Goal: Information Seeking & Learning: Learn about a topic

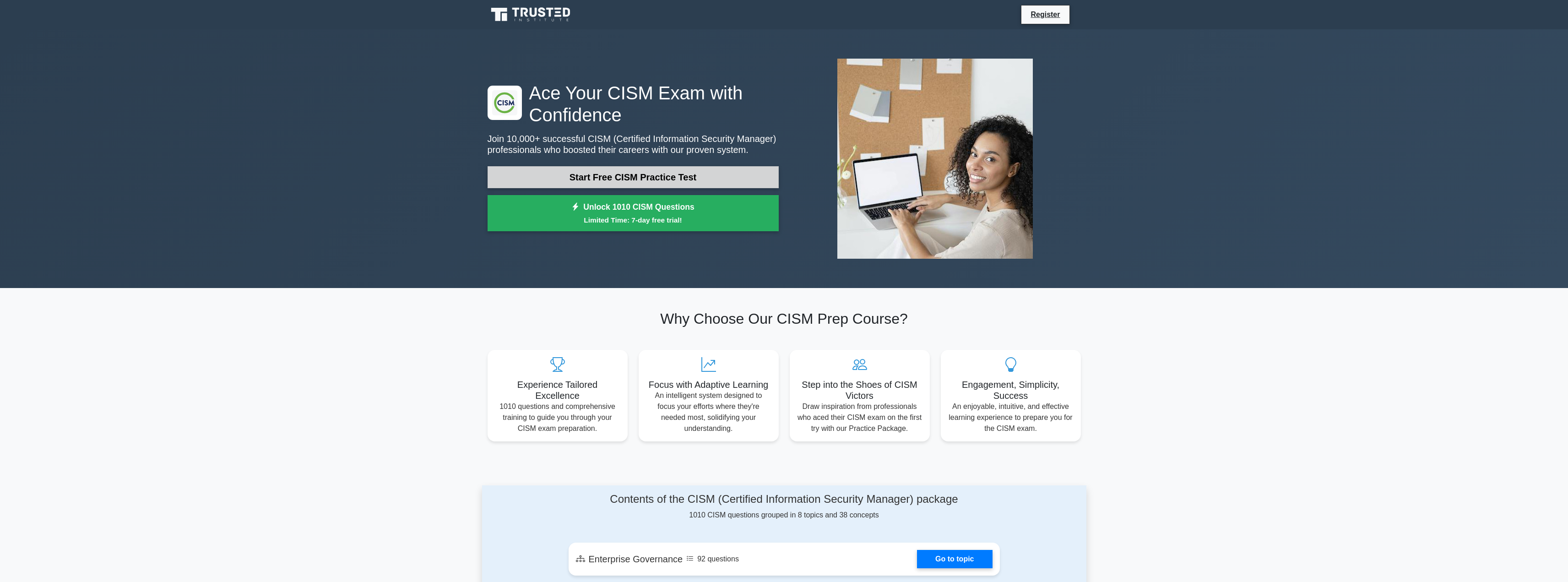
click at [614, 180] on link "Start Free CISM Practice Test" at bounding box center [633, 177] width 291 height 22
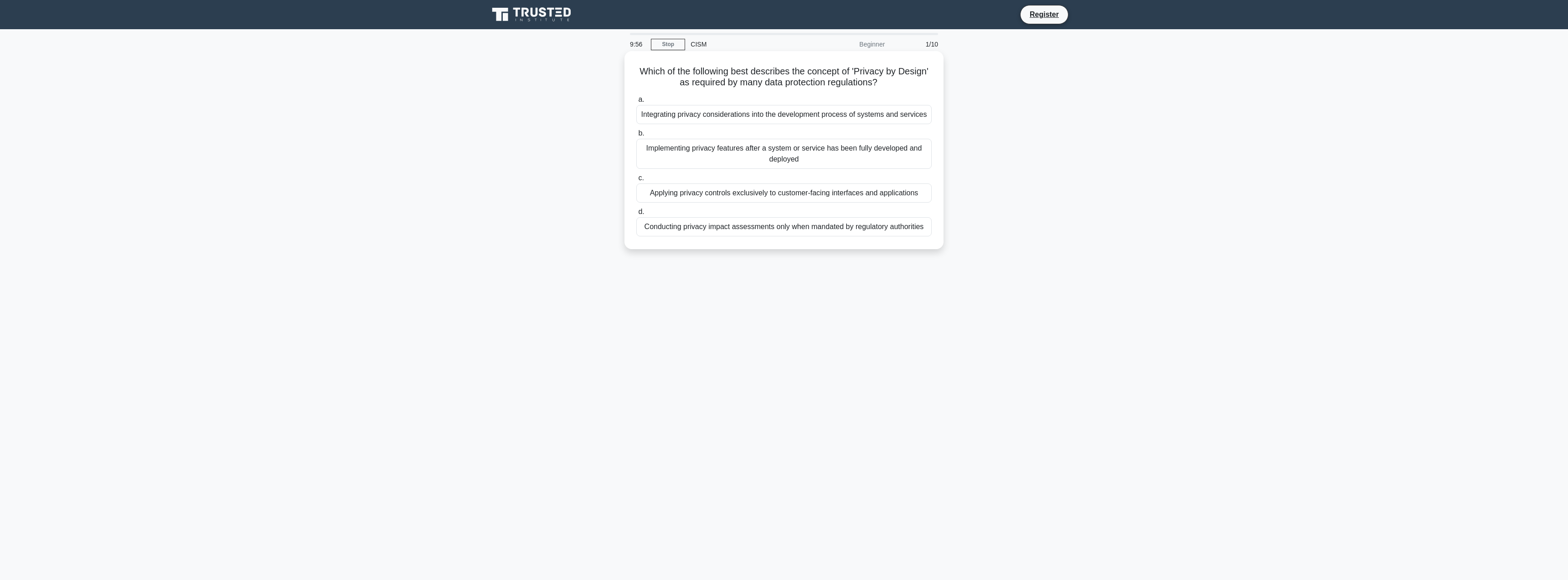
click at [741, 154] on div "Implementing privacy features after a system or service has been fully develope…" at bounding box center [784, 154] width 296 height 30
click at [637, 136] on input "b. Implementing privacy features after a system or service has been fully devel…" at bounding box center [637, 133] width 0 height 6
click at [864, 150] on div "Managing the operational aspects of the security operations center (SOC)" at bounding box center [784, 148] width 296 height 19
click at [637, 136] on input "b. Managing the operational aspects of the security operations center (SOC)" at bounding box center [637, 133] width 0 height 6
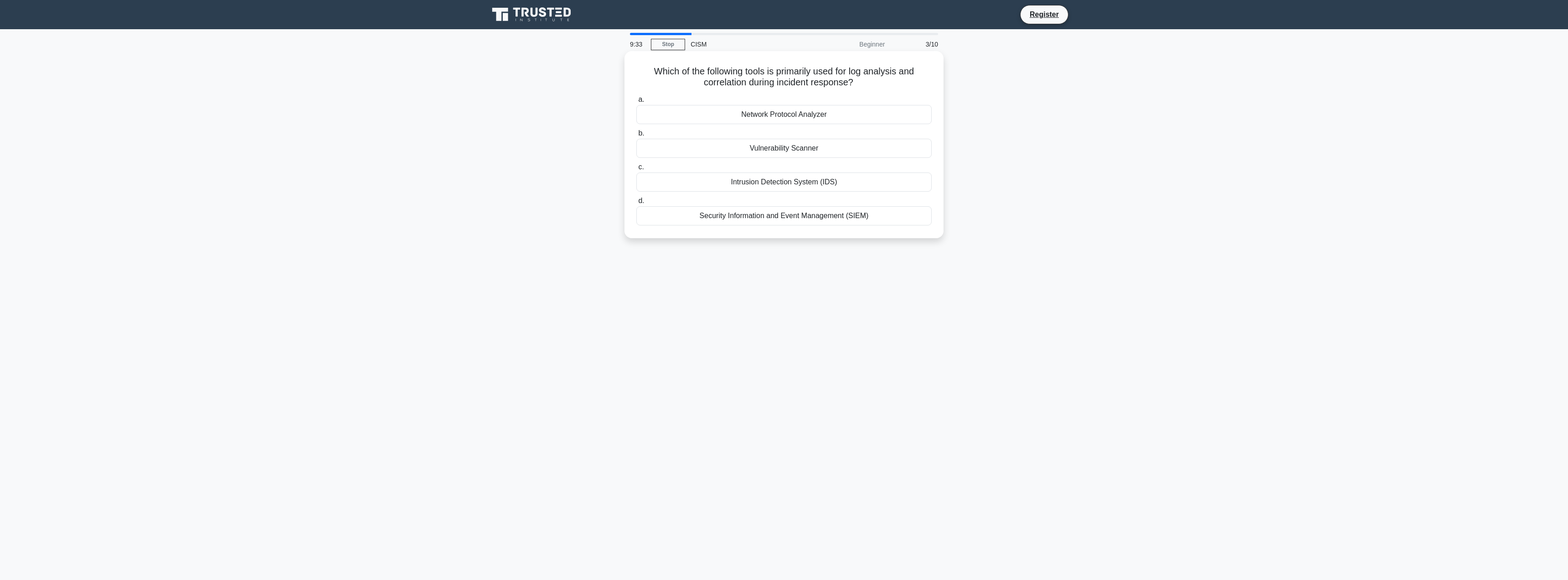
click at [784, 219] on div "Security Information and Event Management (SIEM)" at bounding box center [784, 215] width 296 height 19
click at [637, 204] on input "d. Security Information and Event Management (SIEM)" at bounding box center [637, 201] width 0 height 6
click at [840, 192] on div "Business impact analysis results" at bounding box center [784, 192] width 296 height 19
click at [637, 181] on input "c. Business impact analysis results" at bounding box center [637, 178] width 0 height 6
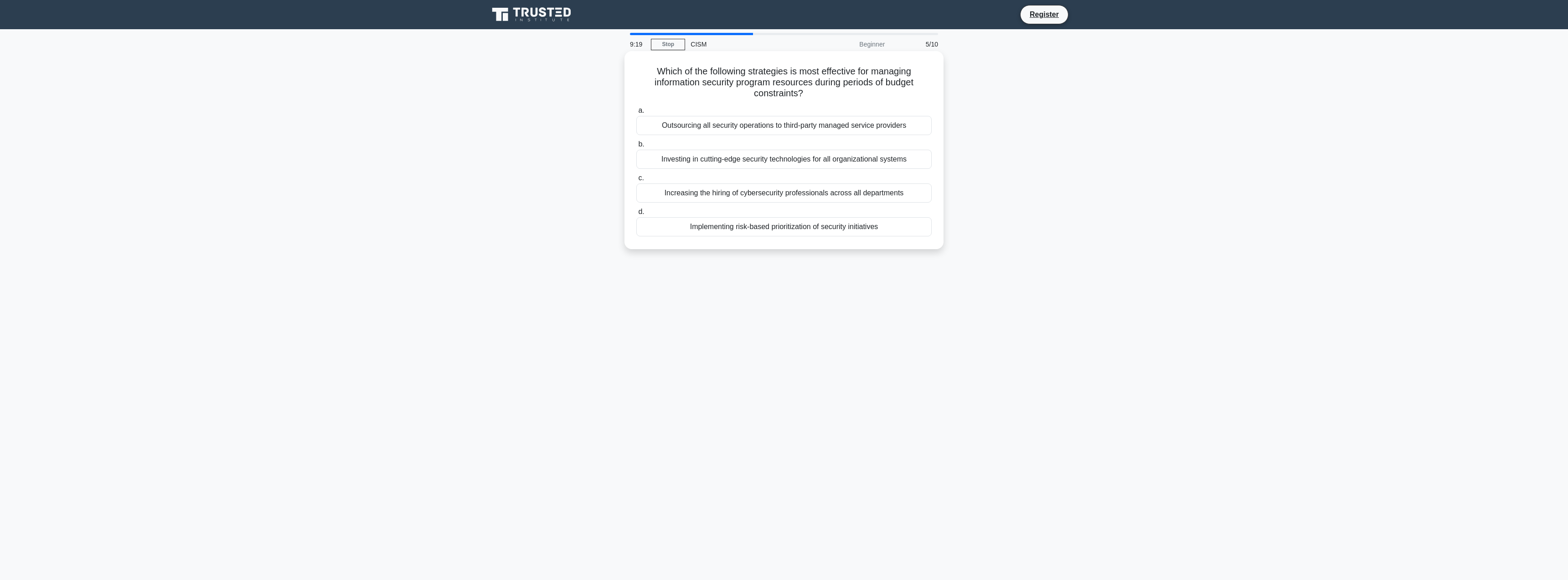
click at [754, 197] on div "Increasing the hiring of cybersecurity professionals across all departments" at bounding box center [784, 192] width 296 height 19
click at [637, 181] on input "c. Increasing the hiring of cybersecurity professionals across all departments" at bounding box center [637, 178] width 0 height 6
click at [865, 193] on div "Centralizes log data for analysis and reporting" at bounding box center [784, 192] width 296 height 19
click at [637, 181] on input "c. Centralizes log data for analysis and reporting" at bounding box center [637, 178] width 0 height 6
click at [889, 191] on div "Implementing the latest security technologies" at bounding box center [784, 182] width 296 height 19
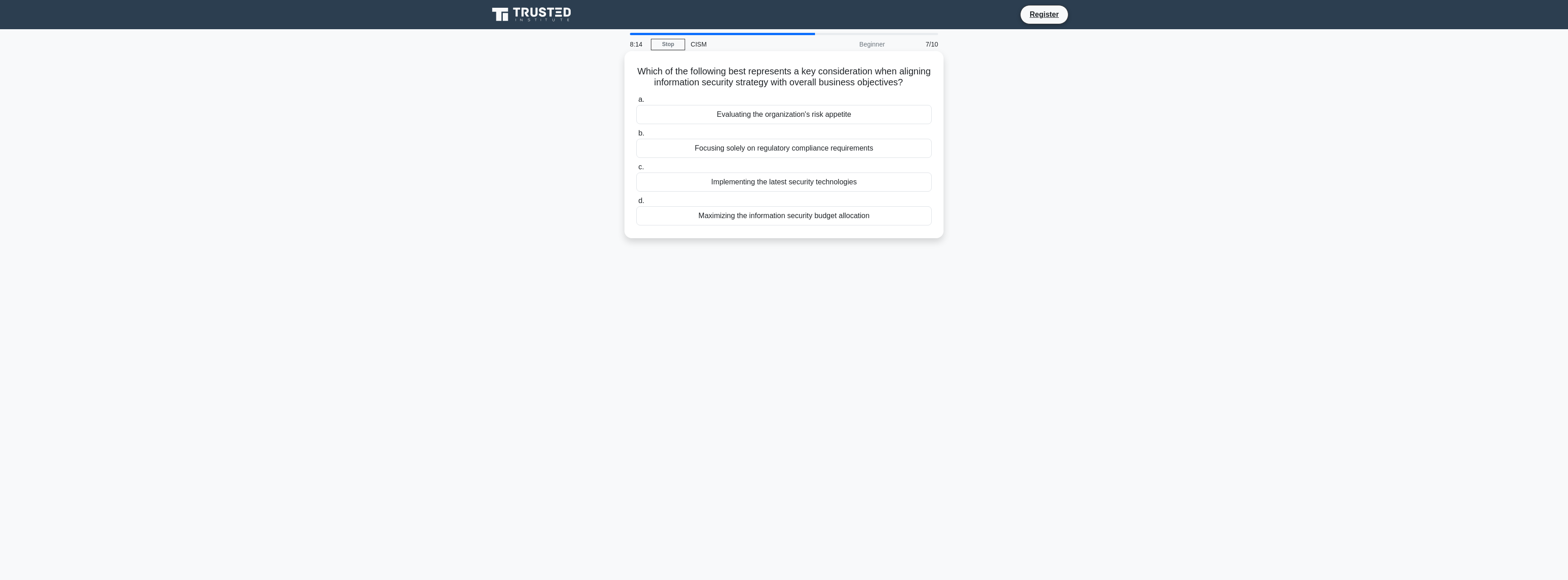
click at [637, 170] on input "c. Implementing the latest security technologies" at bounding box center [637, 167] width 0 height 6
click at [881, 195] on div "Implementing security-by-design principles" at bounding box center [784, 192] width 296 height 19
click at [637, 181] on input "c. Implementing security-by-design principles" at bounding box center [637, 178] width 0 height 6
click at [873, 195] on div "Examining system logs for successful login attempts from authorized users" at bounding box center [784, 192] width 296 height 19
click at [637, 181] on input "c. Examining system logs for successful login attempts from authorized users" at bounding box center [637, 178] width 0 height 6
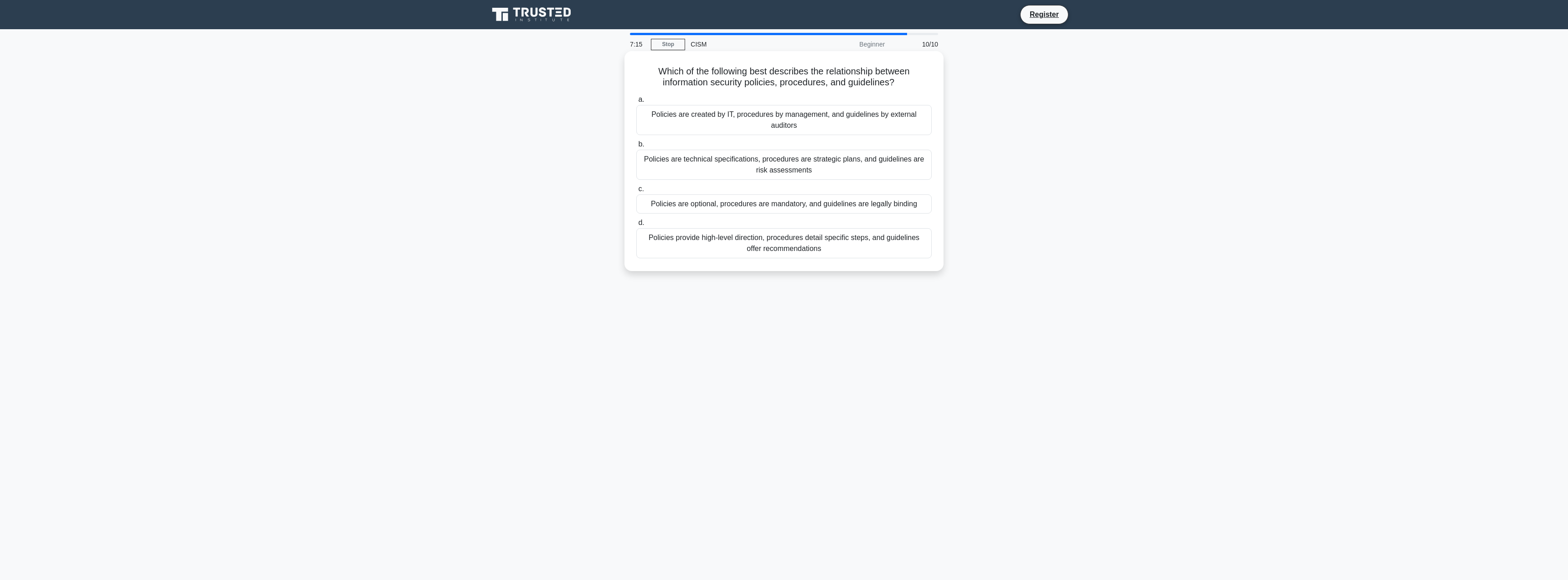
click at [909, 166] on div "Policies are technical specifications, procedures are strategic plans, and guid…" at bounding box center [784, 165] width 296 height 30
click at [637, 147] on input "b. Policies are technical specifications, procedures are strategic plans, and g…" at bounding box center [637, 144] width 0 height 6
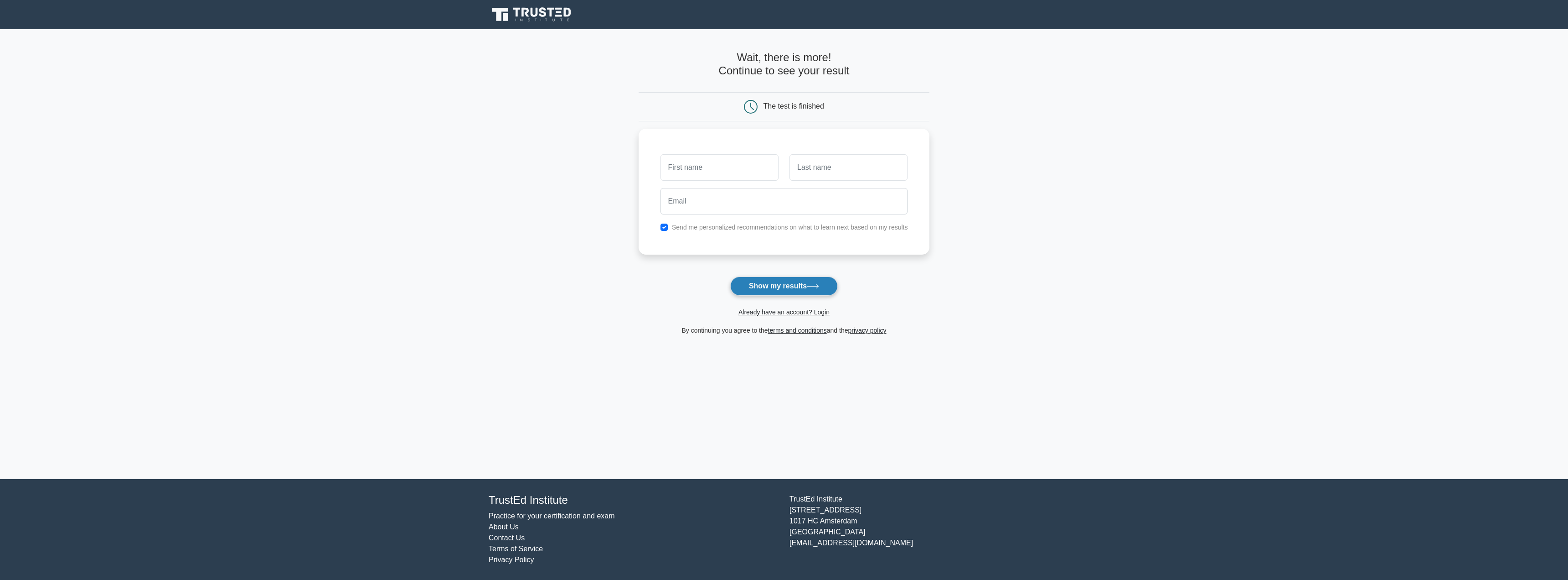
click at [791, 289] on button "Show my results" at bounding box center [783, 286] width 108 height 19
click at [726, 158] on input "text" at bounding box center [720, 165] width 118 height 26
type input "[PERSON_NAME]"
type input "eier"
click at [812, 284] on button "Show my results" at bounding box center [783, 286] width 108 height 19
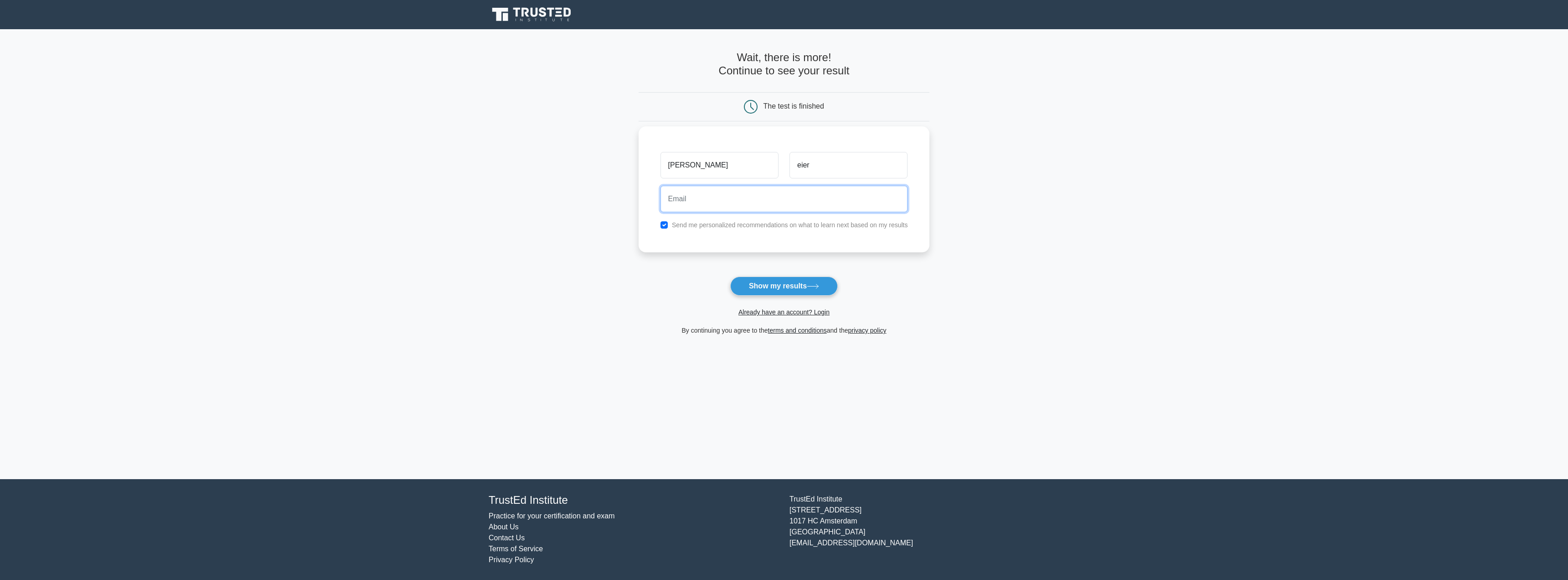
click at [768, 193] on input "email" at bounding box center [785, 199] width 248 height 26
type input "[EMAIL_ADDRESS][PERSON_NAME][DOMAIN_NAME]"
click at [795, 287] on button "Show my results" at bounding box center [783, 286] width 108 height 19
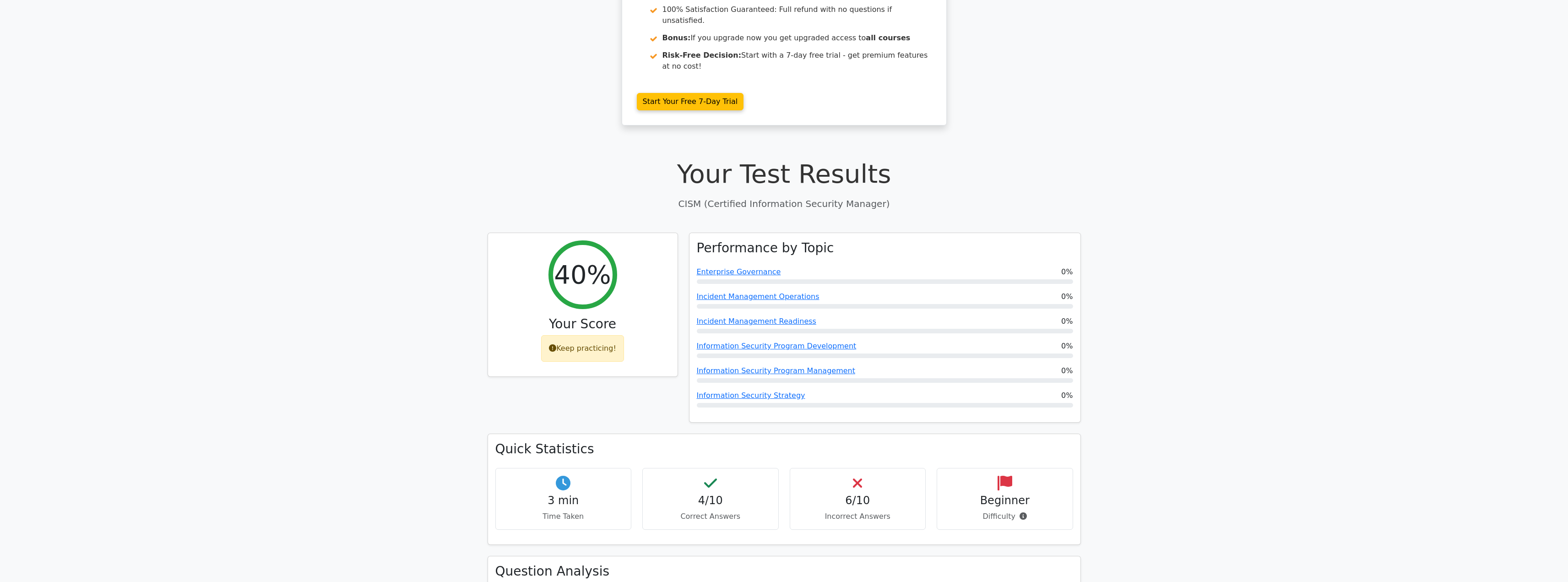
scroll to position [377, 0]
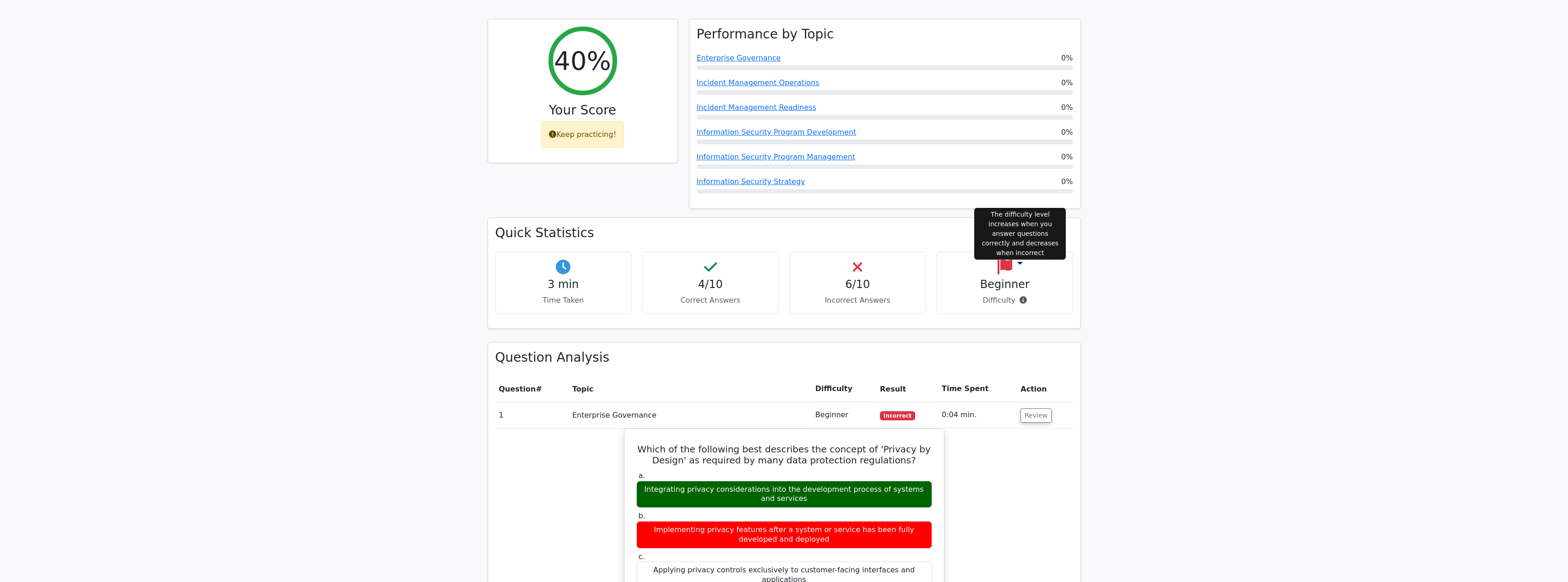
click at [1023, 296] on icon at bounding box center [1024, 300] width 7 height 7
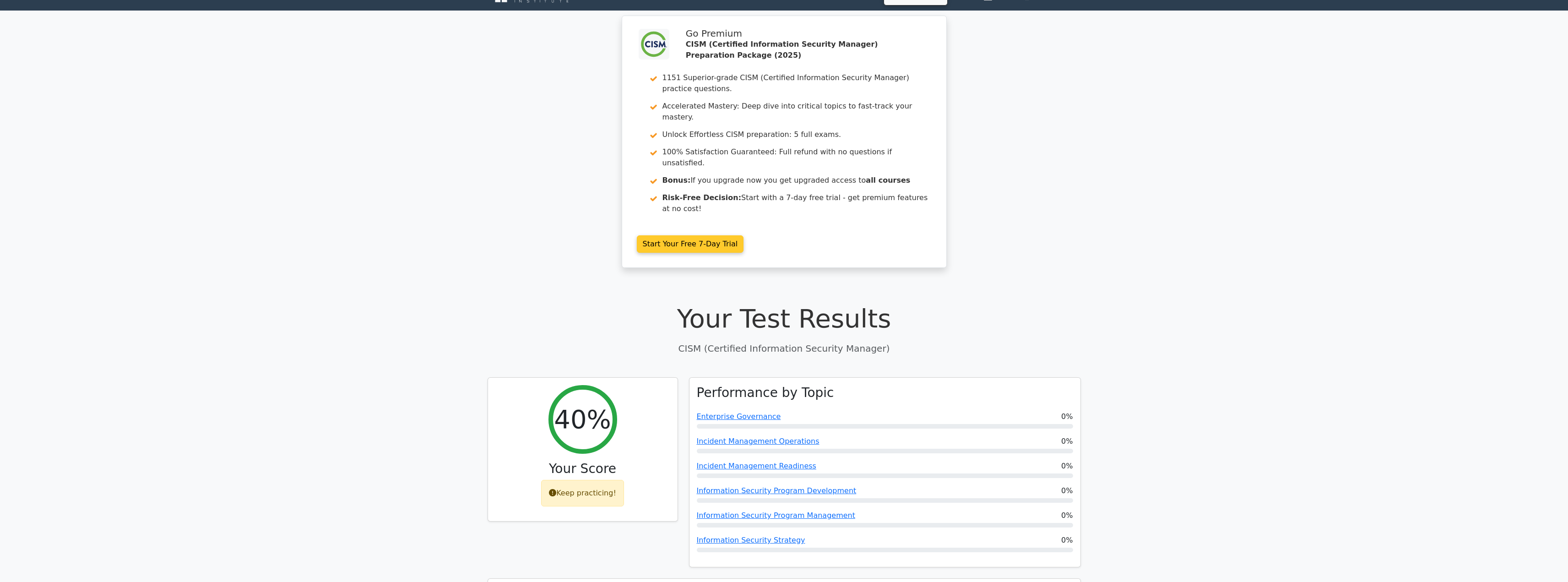
scroll to position [0, 0]
